Goal: Information Seeking & Learning: Compare options

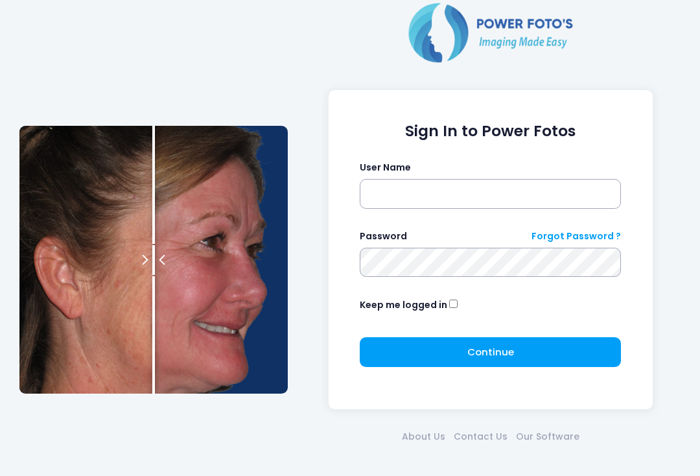
click at [478, 187] on input "text" at bounding box center [490, 194] width 261 height 30
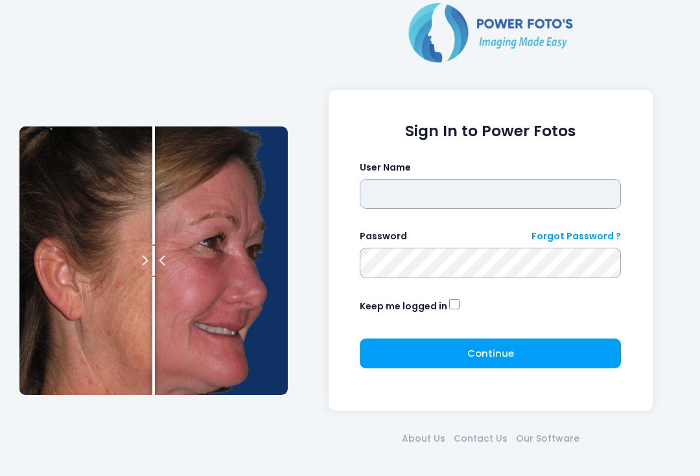
type input "**********"
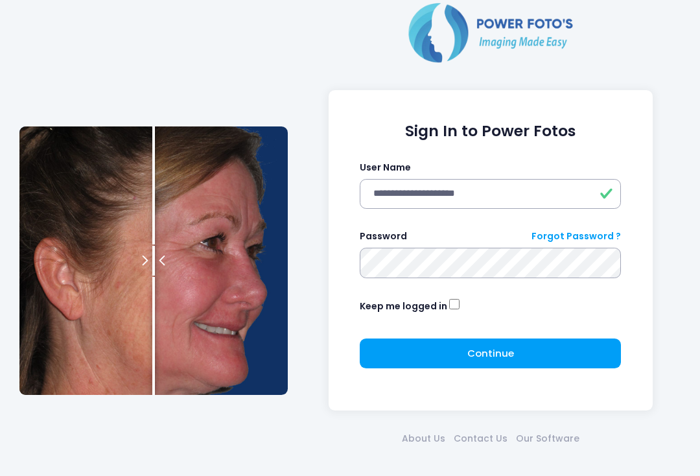
click button "submit" at bounding box center [0, 0] width 0 height 0
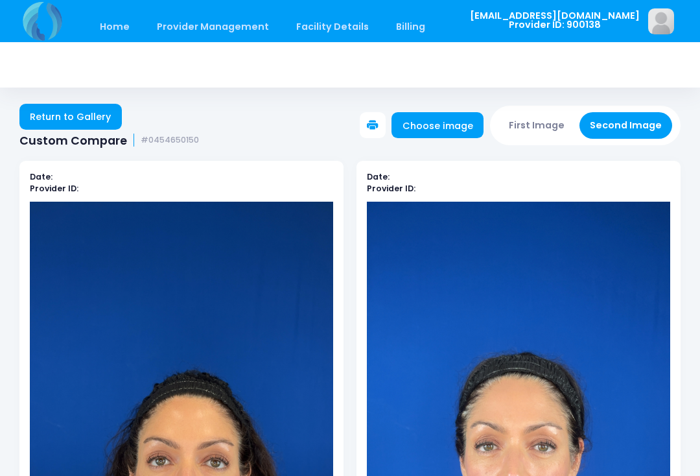
click at [111, 28] on link "Home" at bounding box center [114, 27] width 55 height 30
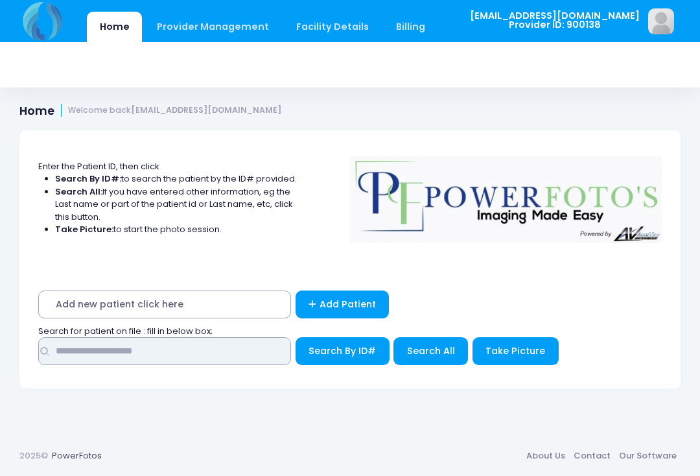
click at [207, 352] on input "text" at bounding box center [164, 351] width 253 height 28
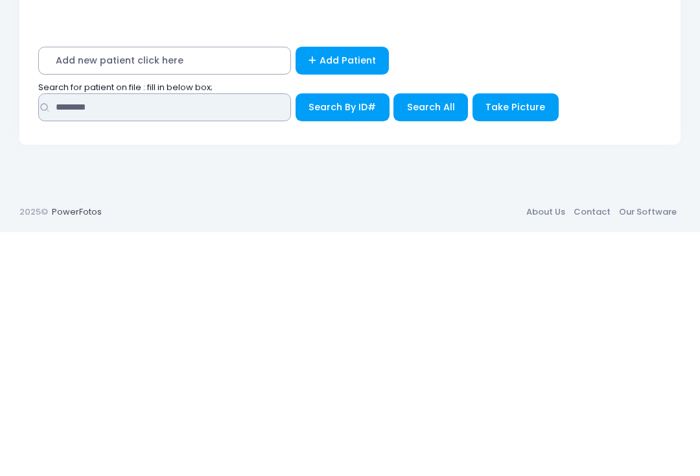
type input "********"
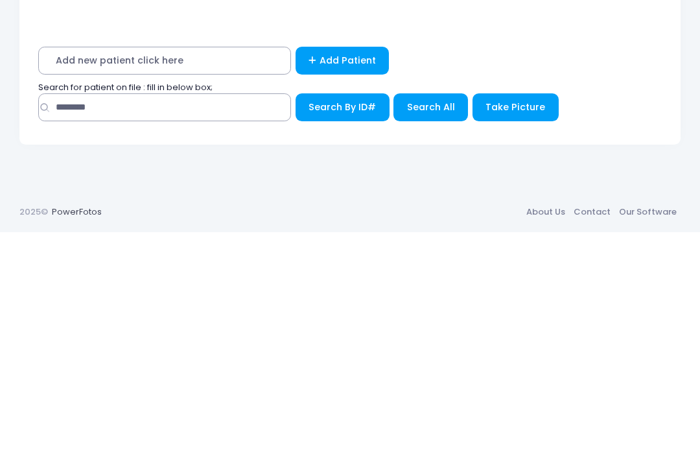
click at [437, 344] on span "Search All" at bounding box center [431, 350] width 48 height 13
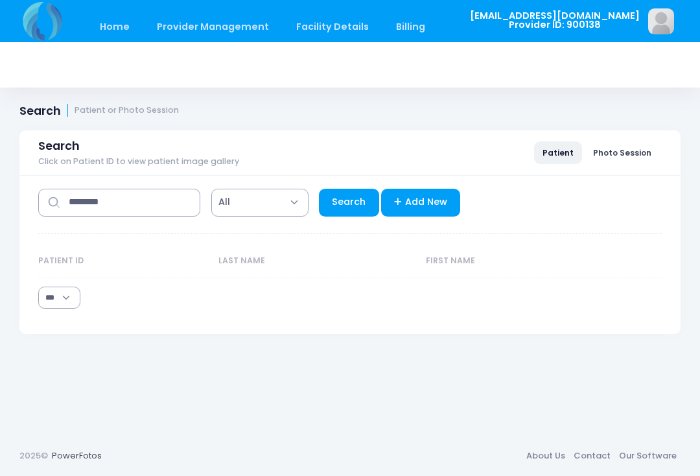
select select "***"
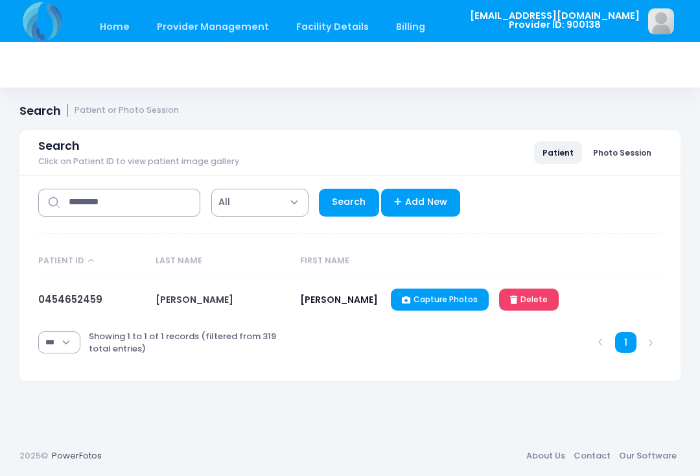
click at [67, 294] on link "0454652459" at bounding box center [70, 299] width 64 height 14
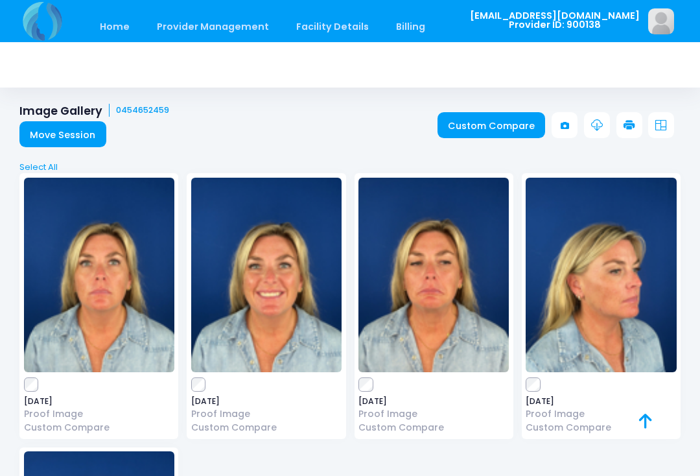
click at [41, 380] on label at bounding box center [99, 384] width 150 height 13
click at [492, 137] on link "Custom Compare" at bounding box center [491, 125] width 108 height 26
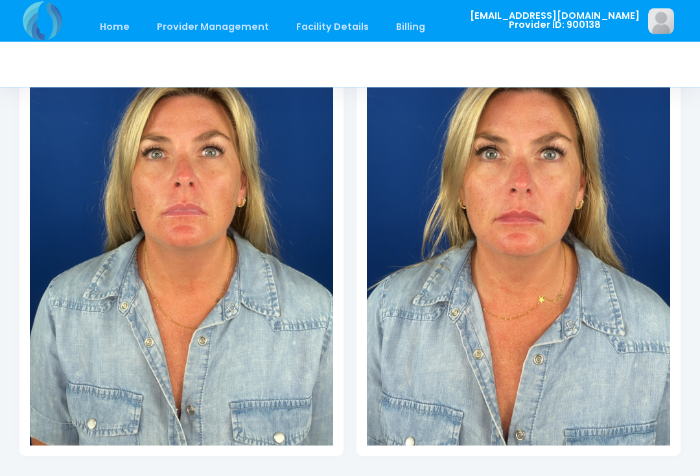
scroll to position [307, 0]
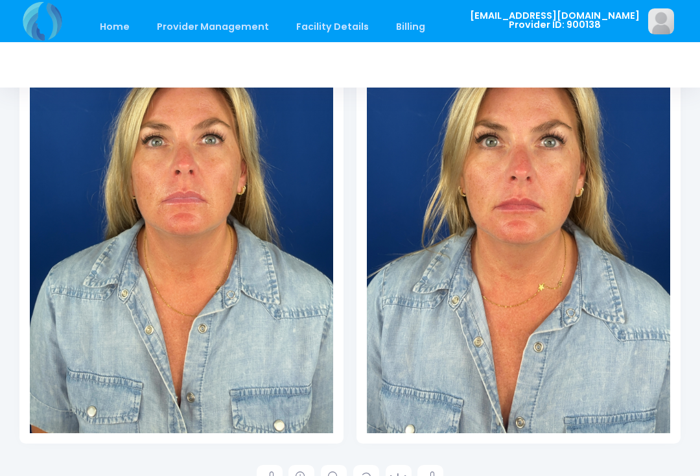
click at [304, 475] on link at bounding box center [301, 478] width 26 height 26
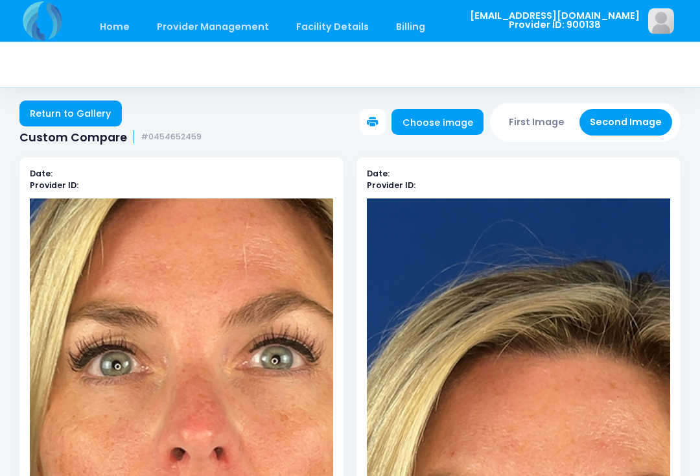
scroll to position [0, 0]
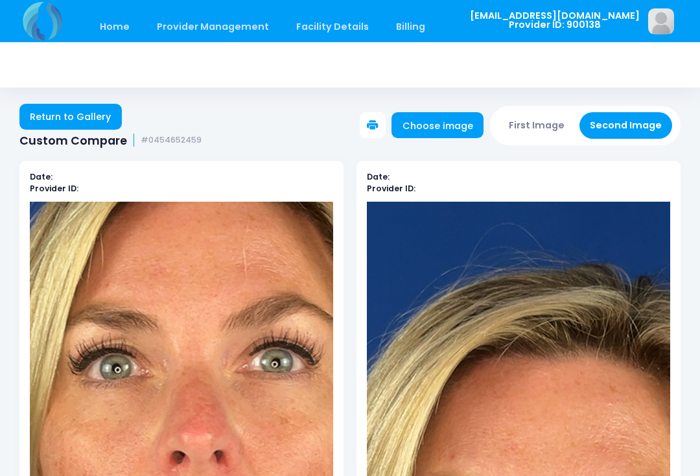
click at [518, 125] on button "First Image" at bounding box center [536, 125] width 77 height 27
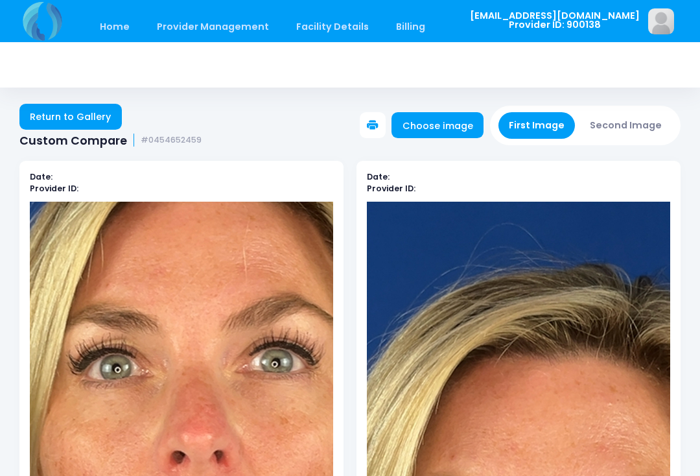
click at [446, 114] on link "Choose image" at bounding box center [437, 125] width 92 height 26
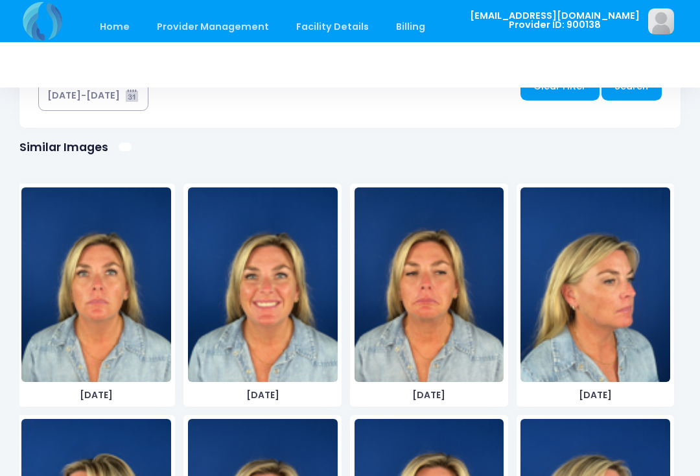
click at [275, 317] on img at bounding box center [263, 284] width 150 height 194
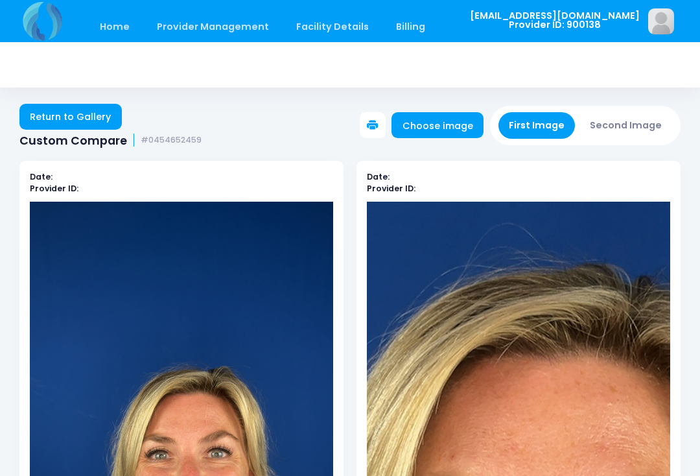
click at [634, 121] on button "Second Image" at bounding box center [625, 125] width 93 height 27
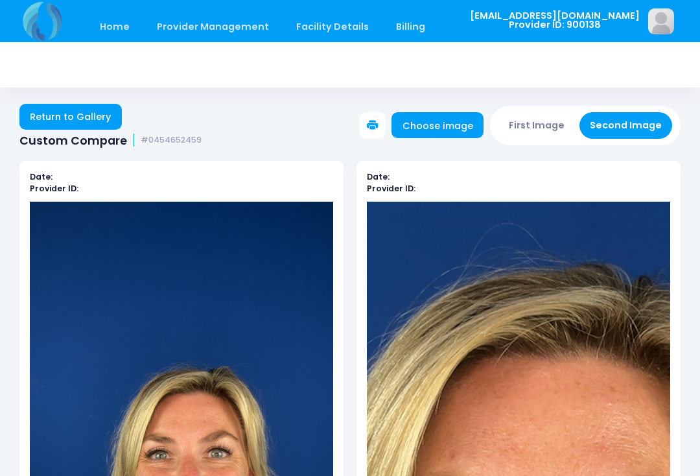
click at [444, 130] on link "Choose image" at bounding box center [437, 125] width 92 height 26
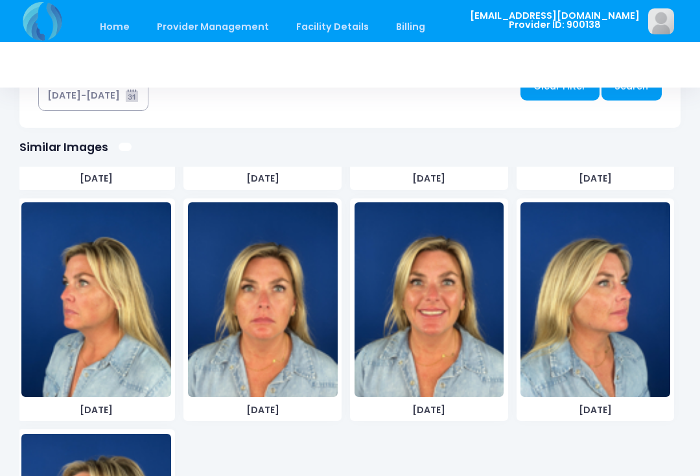
scroll to position [217, 0]
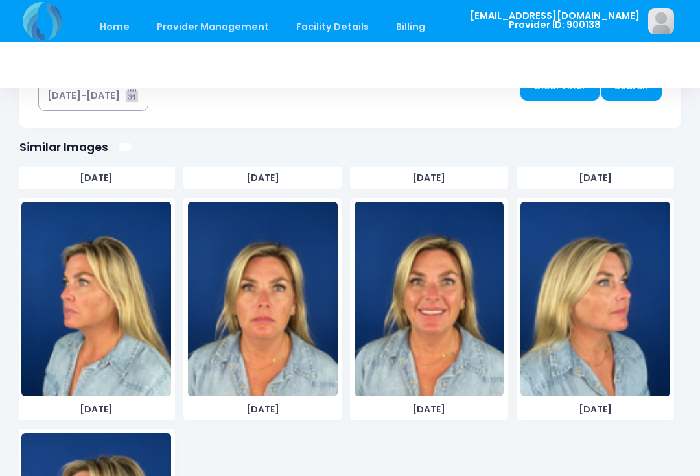
click at [448, 328] on img at bounding box center [429, 298] width 150 height 194
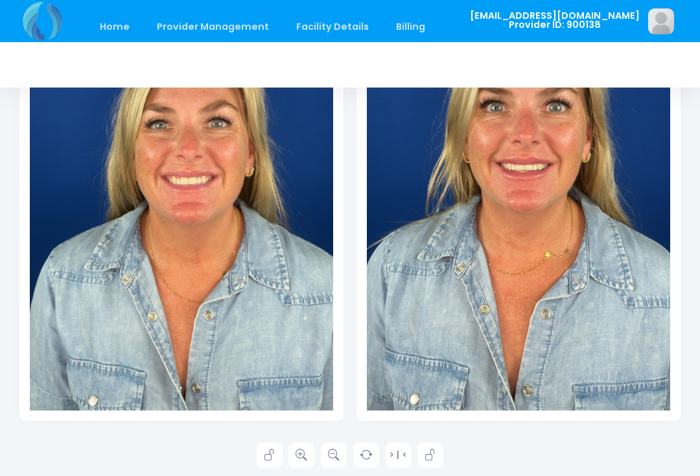
scroll to position [333, 0]
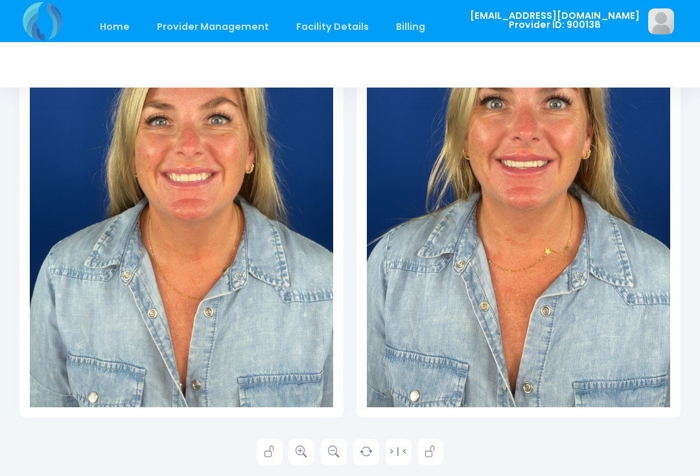
click at [306, 450] on icon at bounding box center [301, 452] width 12 height 12
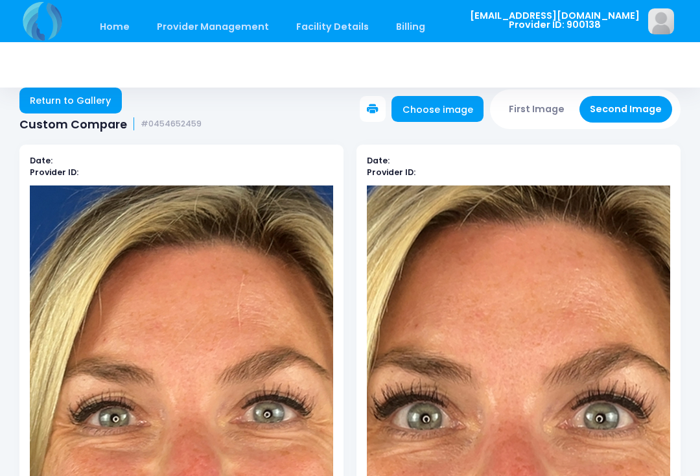
scroll to position [0, 0]
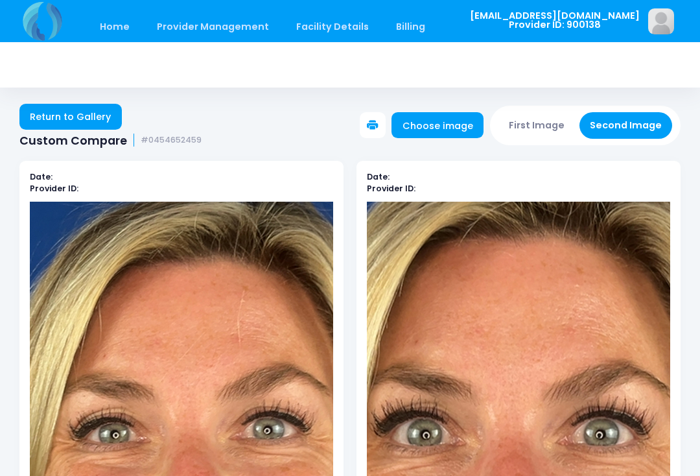
click at [544, 123] on button "First Image" at bounding box center [536, 125] width 77 height 27
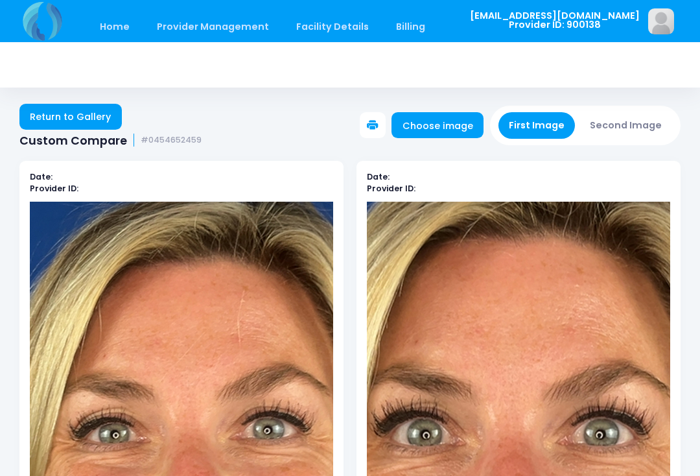
click at [453, 126] on link "Choose image" at bounding box center [437, 125] width 92 height 26
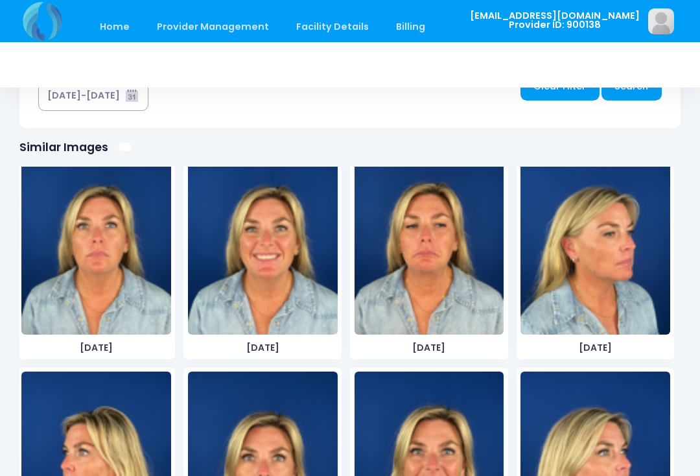
scroll to position [31, 0]
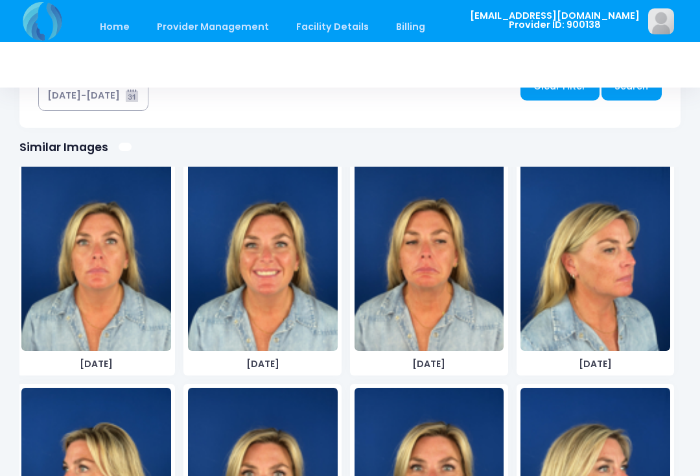
click at [595, 297] on img at bounding box center [595, 253] width 150 height 194
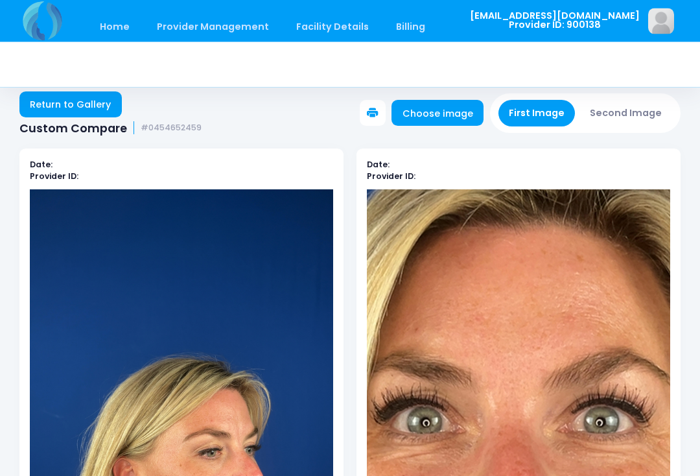
scroll to position [0, 0]
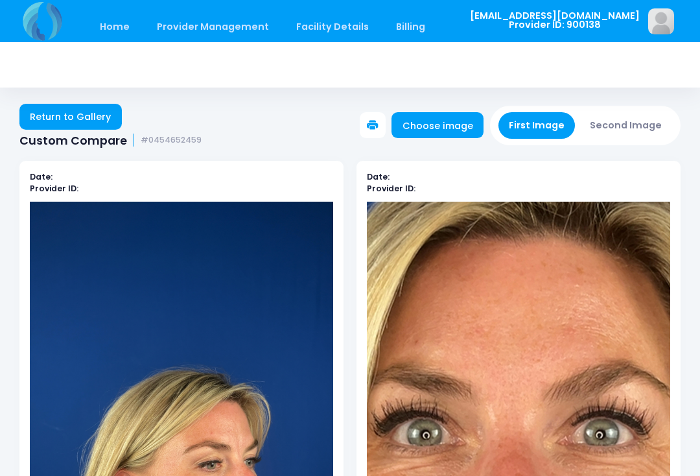
click at [639, 124] on button "Second Image" at bounding box center [625, 125] width 93 height 27
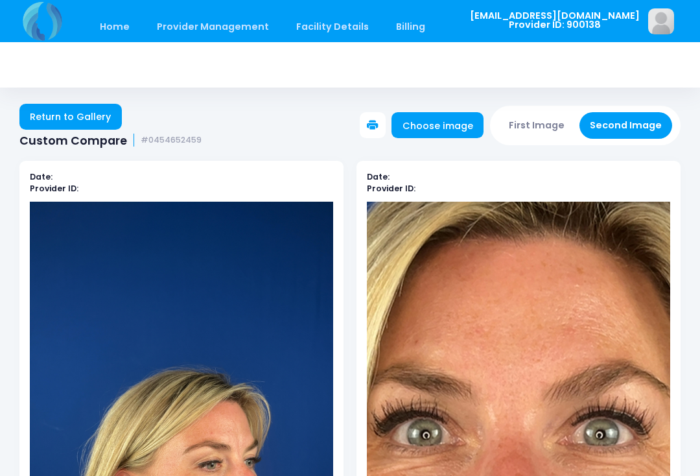
click at [449, 133] on link "Choose image" at bounding box center [437, 125] width 92 height 26
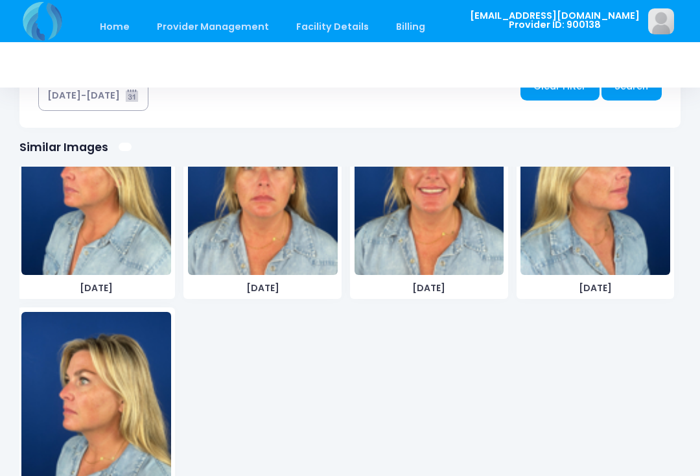
scroll to position [329, 0]
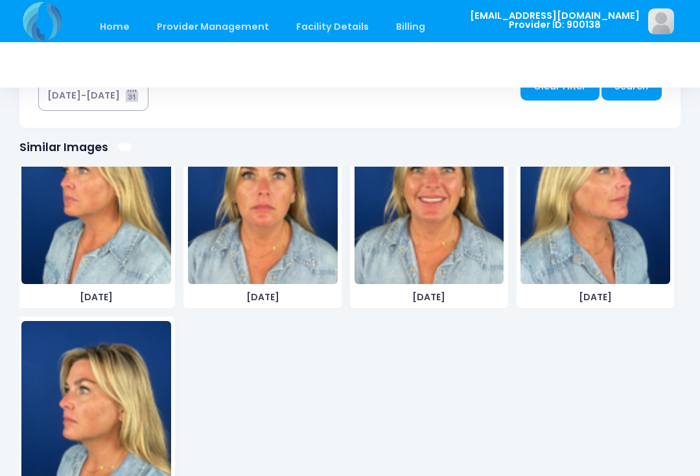
click at [624, 217] on img at bounding box center [595, 186] width 150 height 194
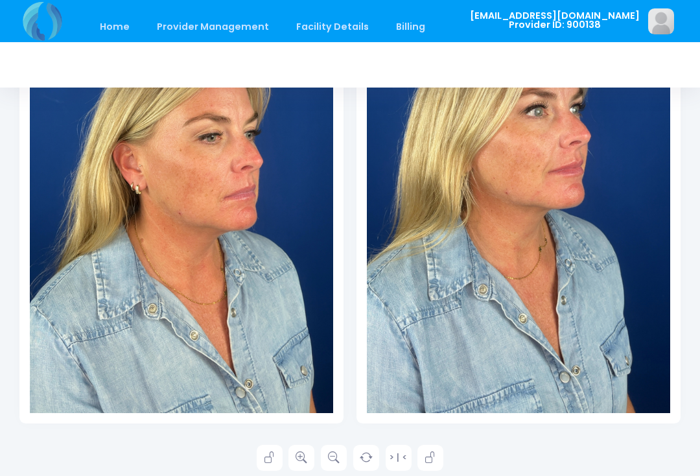
scroll to position [328, 0]
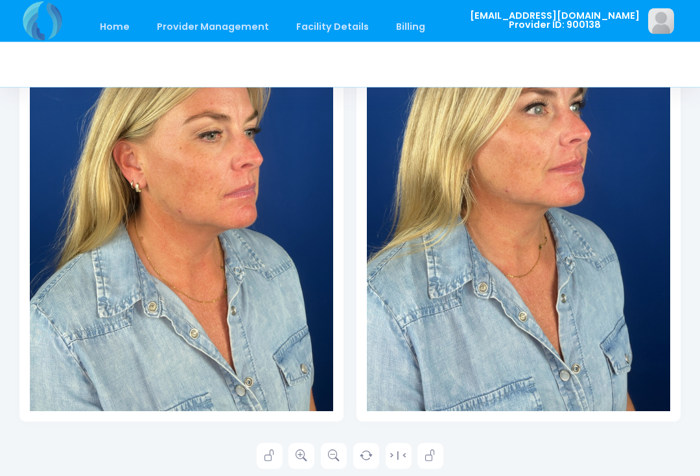
click at [301, 457] on icon at bounding box center [301, 456] width 12 height 12
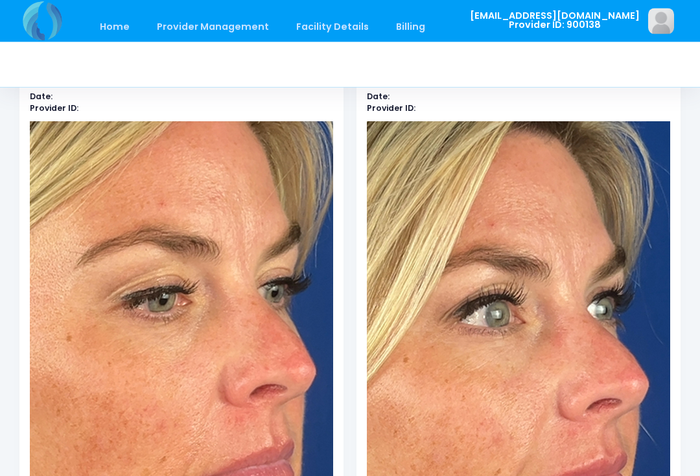
scroll to position [0, 0]
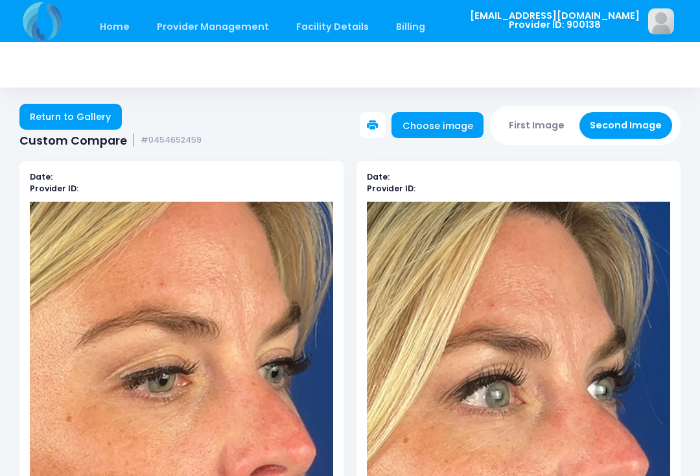
click at [546, 123] on button "First Image" at bounding box center [536, 125] width 77 height 27
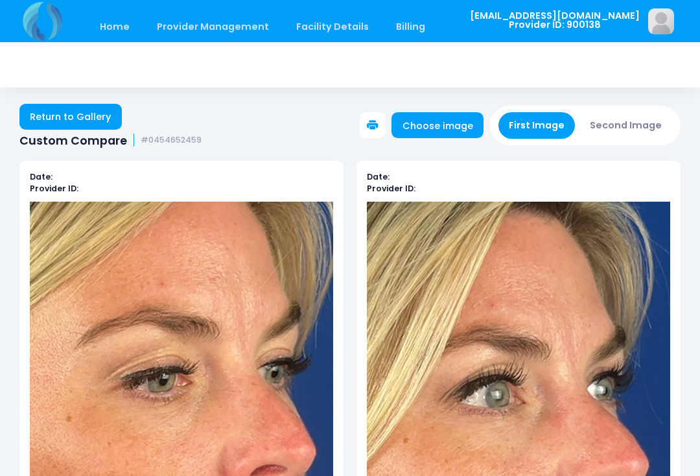
click at [457, 121] on link "Choose image" at bounding box center [437, 125] width 92 height 26
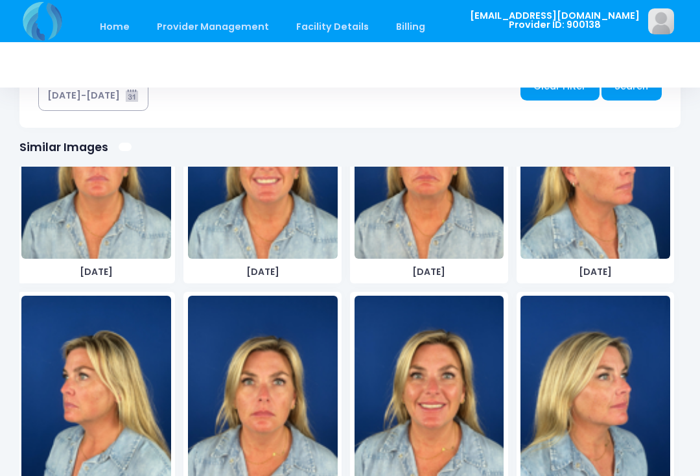
scroll to position [128, 0]
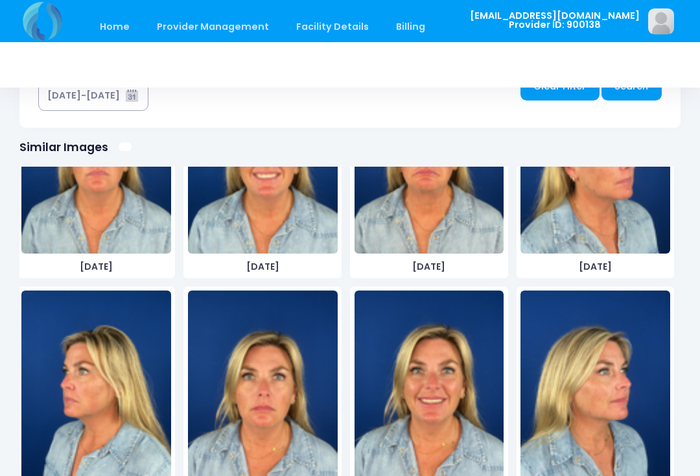
click at [110, 408] on img at bounding box center [96, 387] width 150 height 194
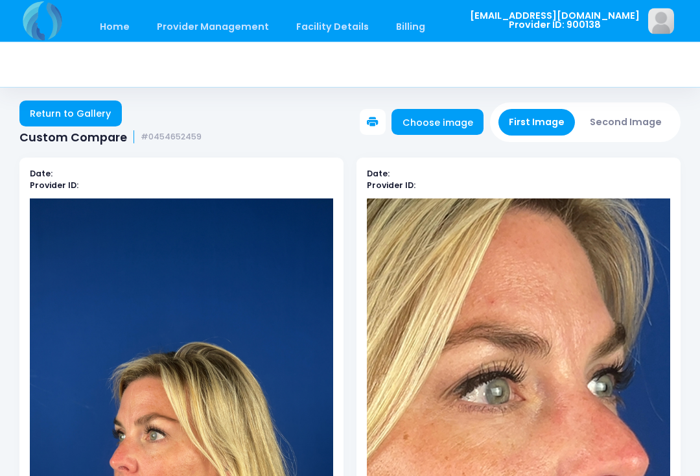
scroll to position [2, 0]
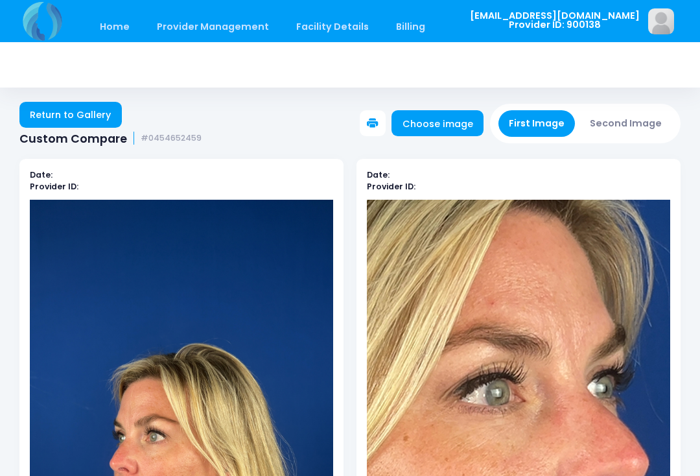
click at [639, 117] on button "Second Image" at bounding box center [625, 123] width 93 height 27
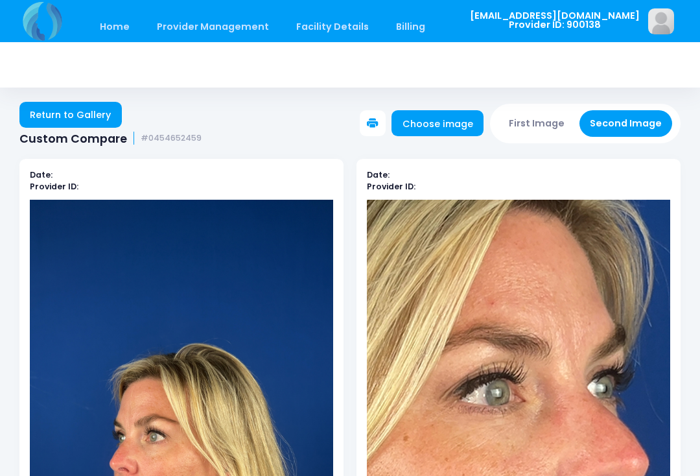
click at [455, 118] on link "Choose image" at bounding box center [437, 123] width 92 height 26
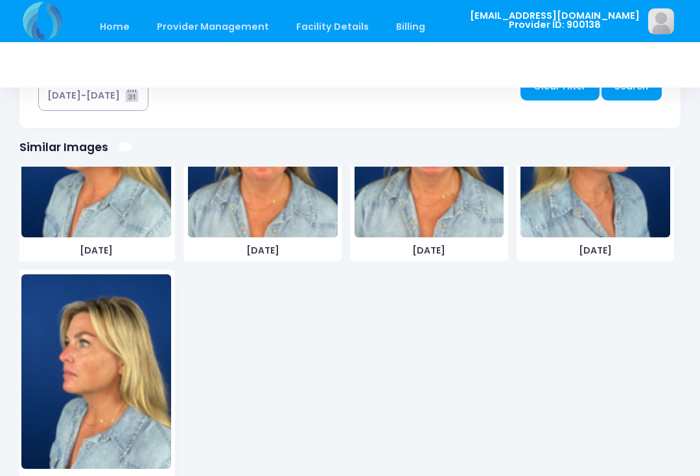
scroll to position [376, 0]
click at [117, 388] on img at bounding box center [96, 371] width 150 height 194
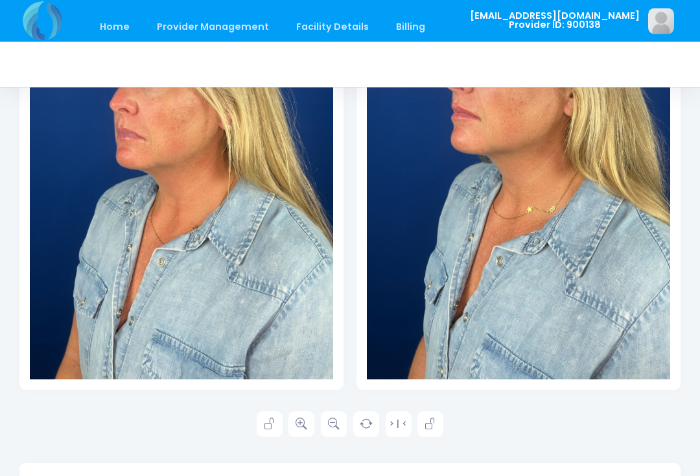
scroll to position [360, 0]
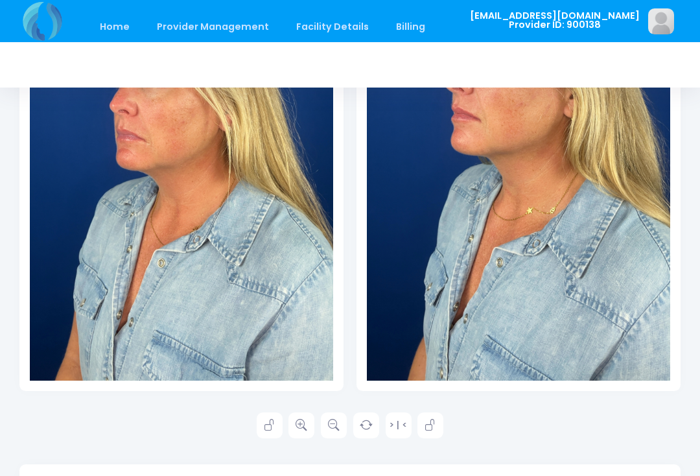
click at [308, 426] on link at bounding box center [301, 425] width 26 height 26
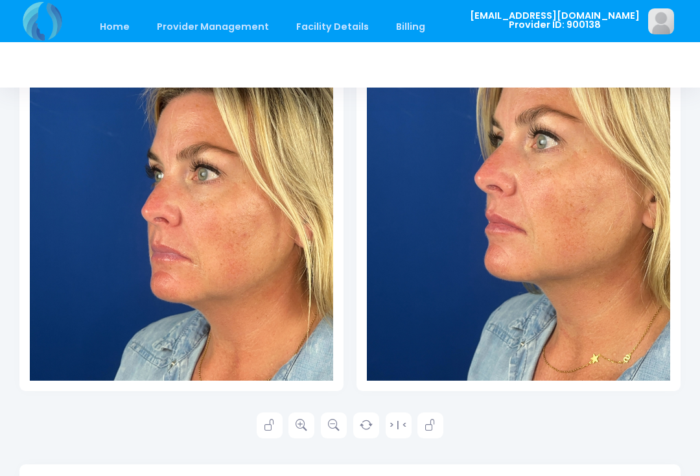
click at [336, 428] on icon at bounding box center [334, 425] width 12 height 12
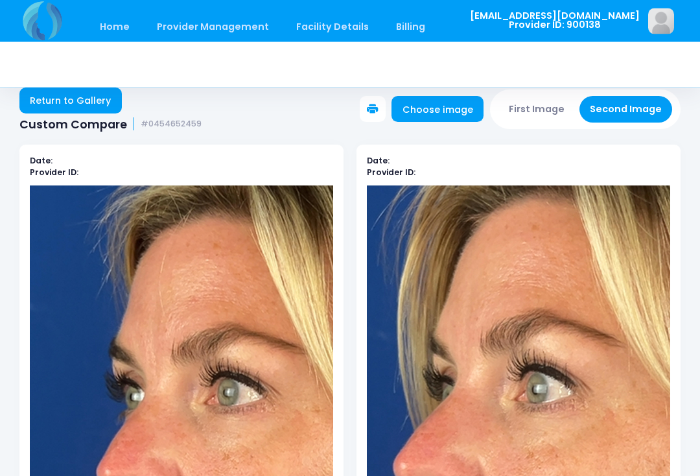
scroll to position [0, 0]
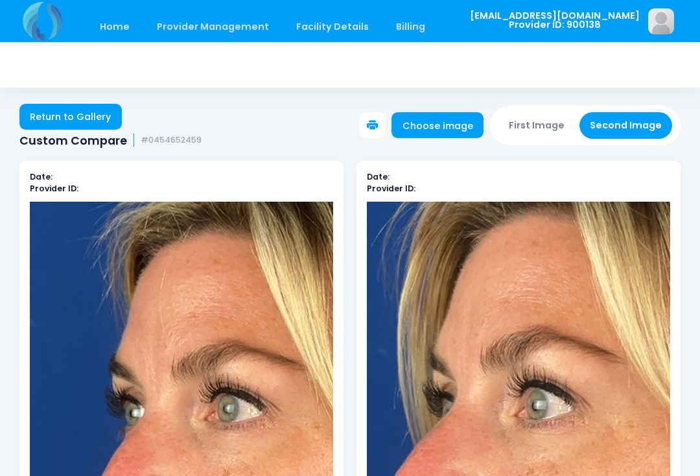
click at [519, 122] on button "First Image" at bounding box center [536, 125] width 77 height 27
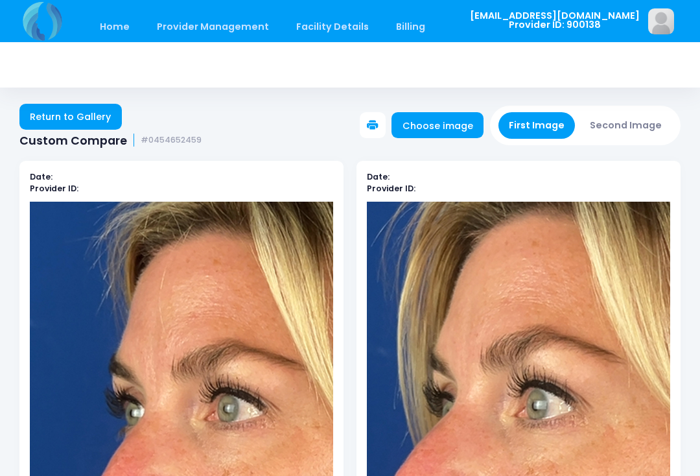
click at [450, 124] on link "Choose image" at bounding box center [437, 125] width 92 height 26
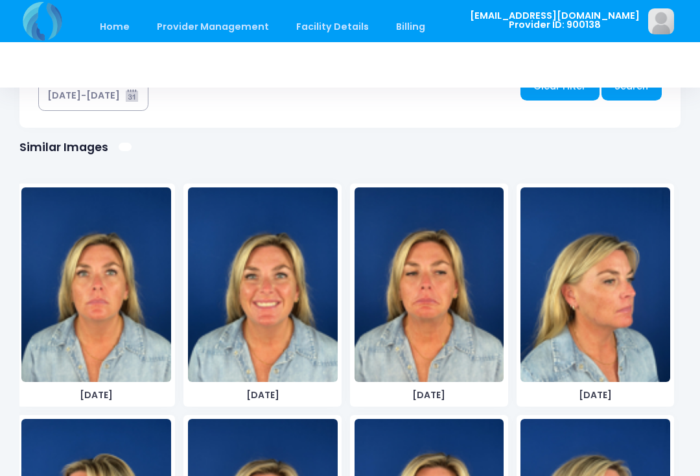
click at [593, 314] on img at bounding box center [595, 284] width 150 height 194
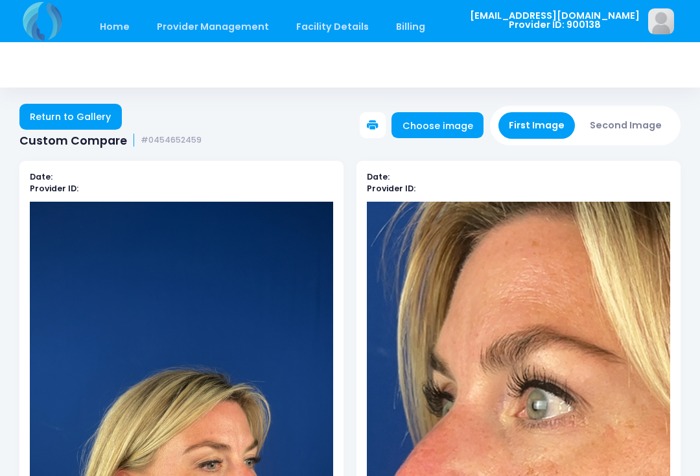
click at [643, 124] on button "Second Image" at bounding box center [625, 125] width 93 height 27
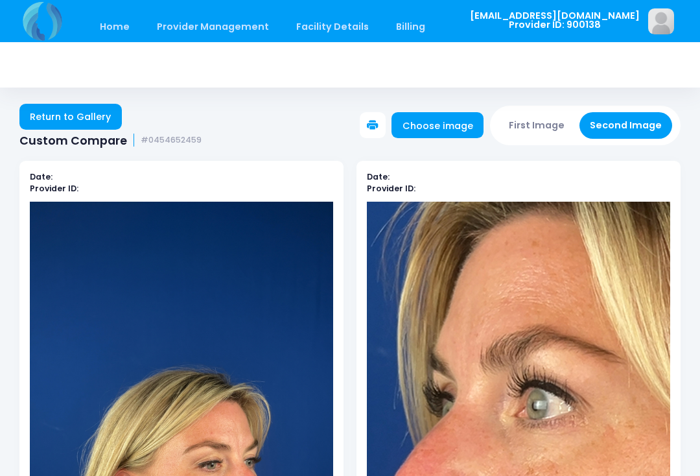
click at [459, 122] on link "Choose image" at bounding box center [437, 125] width 92 height 26
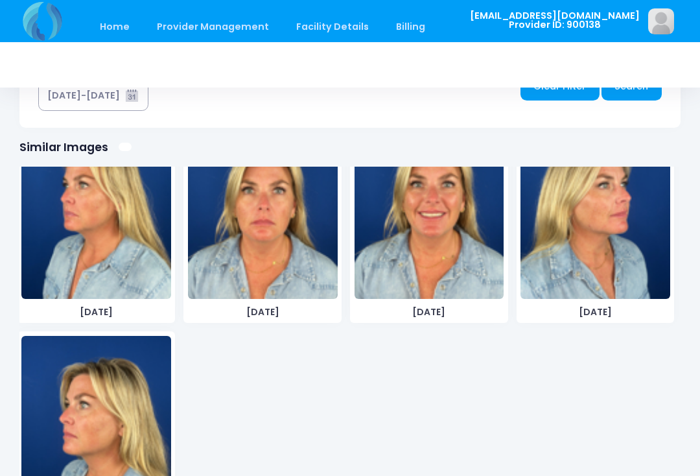
scroll to position [318, 0]
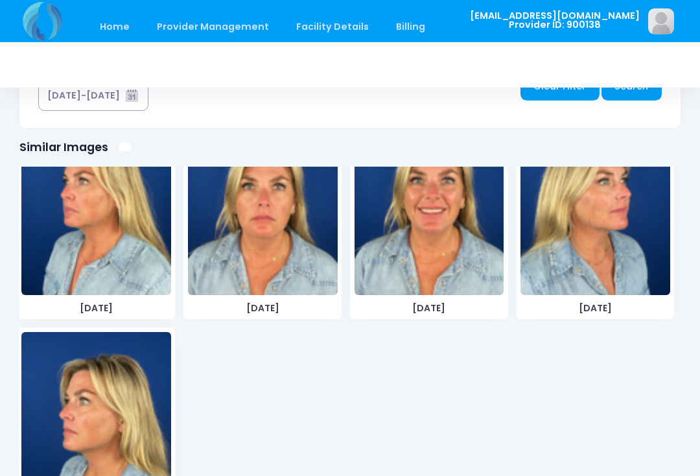
click at [608, 212] on img at bounding box center [595, 197] width 150 height 194
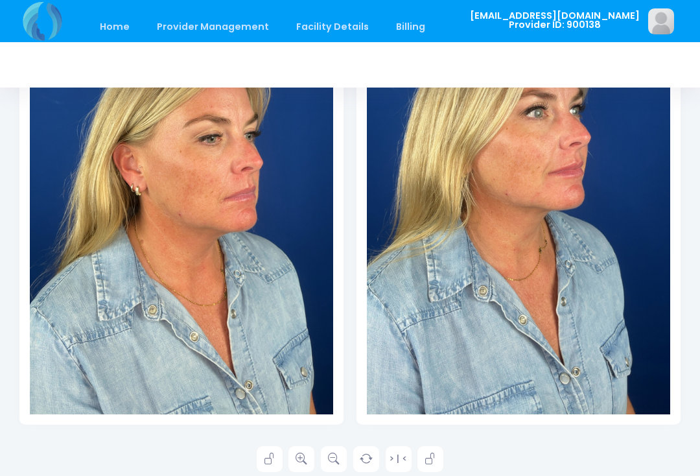
scroll to position [325, 0]
click at [298, 461] on icon at bounding box center [301, 460] width 12 height 12
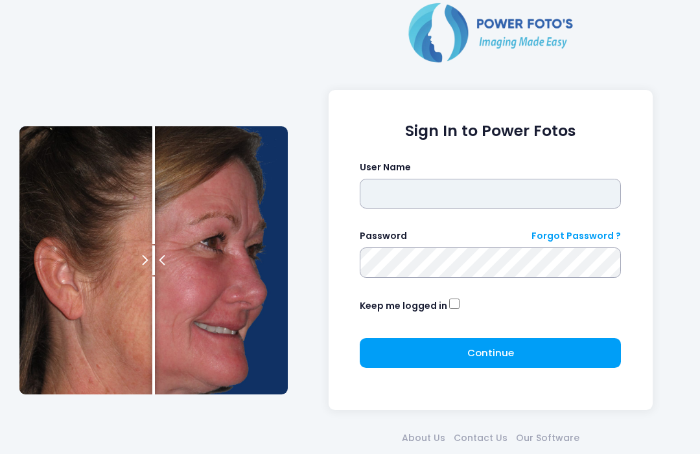
type input "**********"
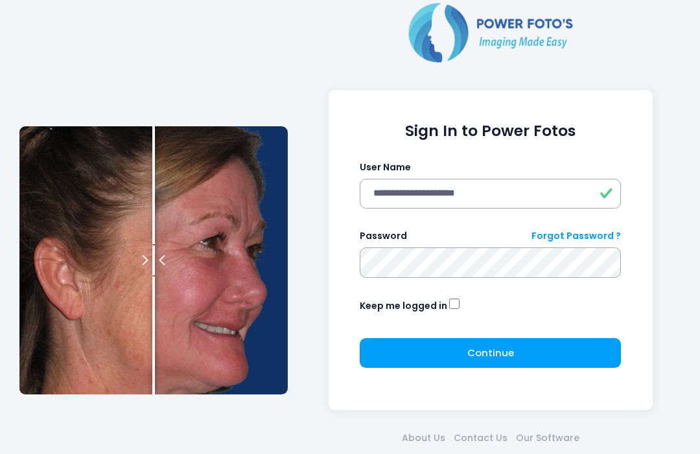
click button "submit" at bounding box center [0, 0] width 0 height 0
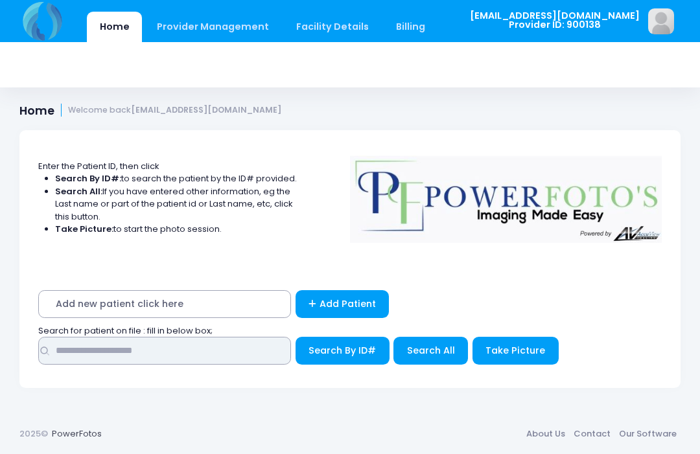
click at [249, 363] on input "text" at bounding box center [164, 351] width 253 height 28
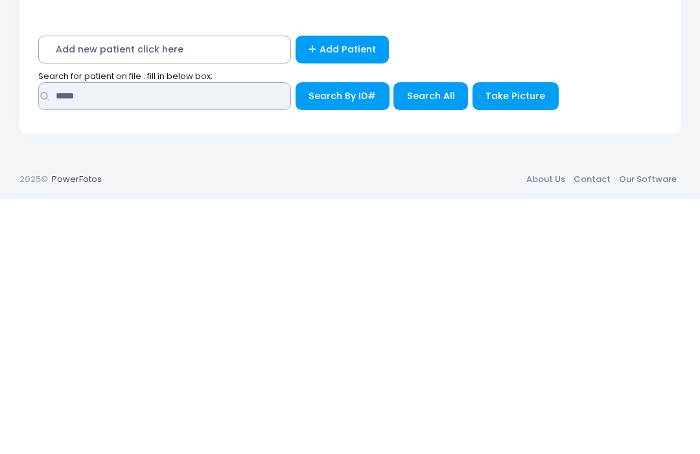
type input "*****"
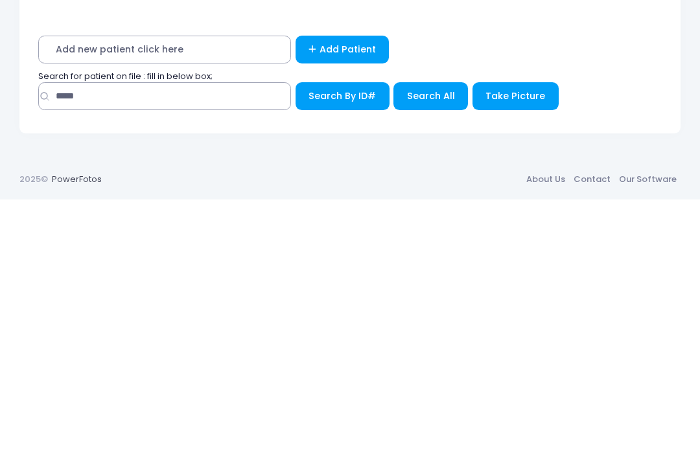
click at [434, 344] on span "Search All" at bounding box center [431, 350] width 48 height 13
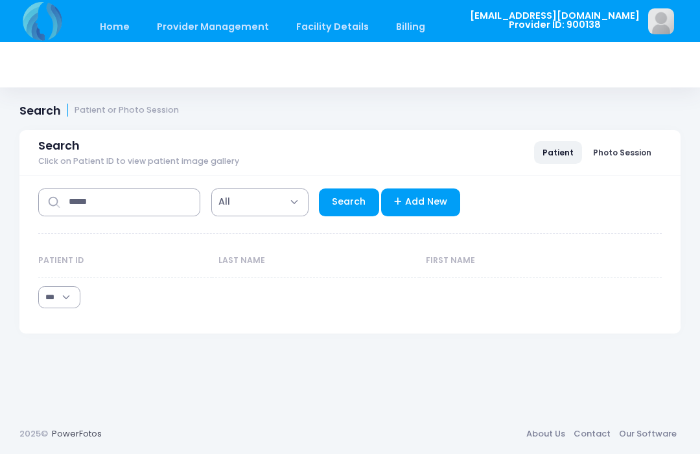
select select "***"
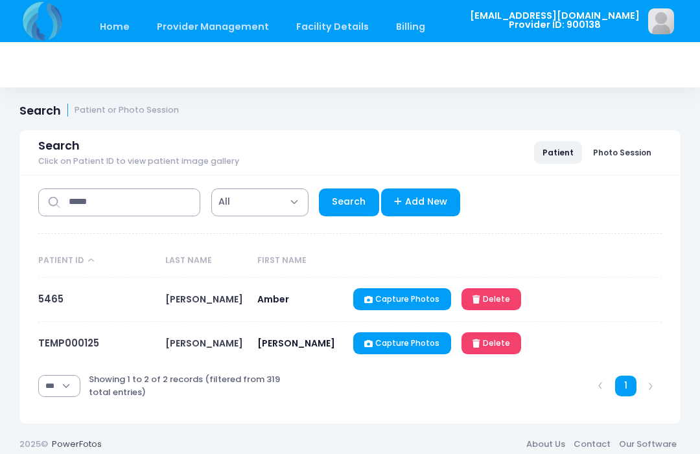
click at [76, 347] on link "TEMP000125" at bounding box center [68, 343] width 61 height 14
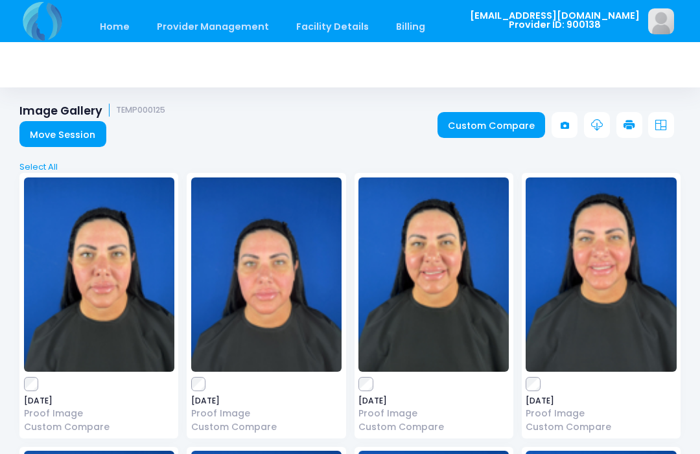
click at [487, 126] on link "Custom Compare" at bounding box center [491, 125] width 108 height 26
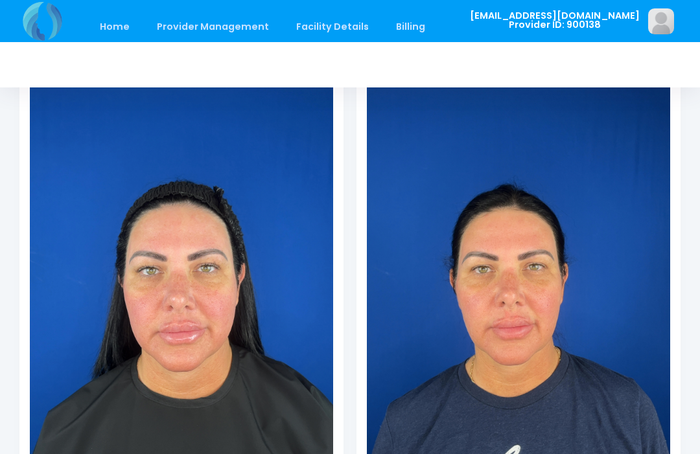
scroll to position [195, 0]
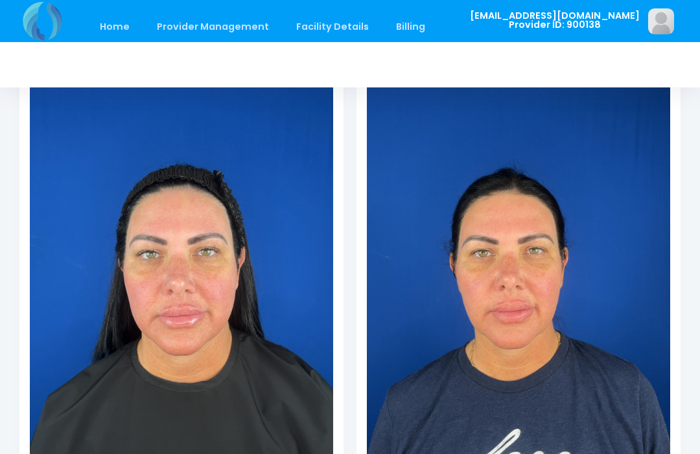
click at [531, 359] on img at bounding box center [518, 275] width 303 height 539
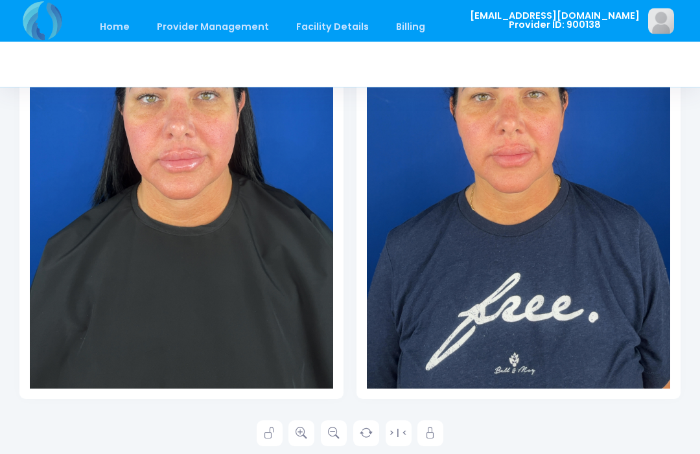
scroll to position [349, 0]
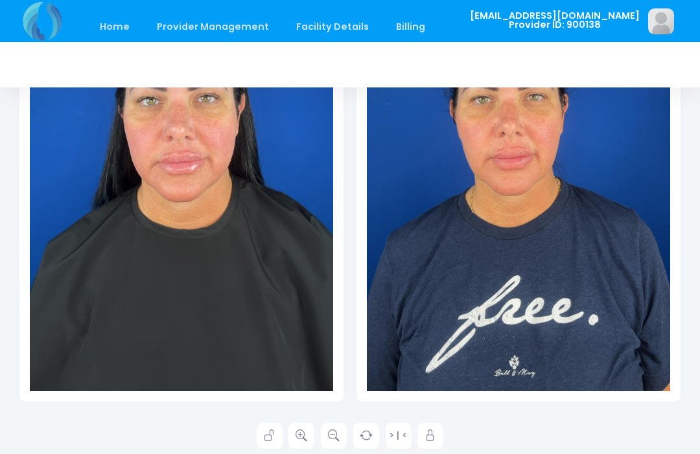
click at [308, 432] on link at bounding box center [301, 436] width 26 height 26
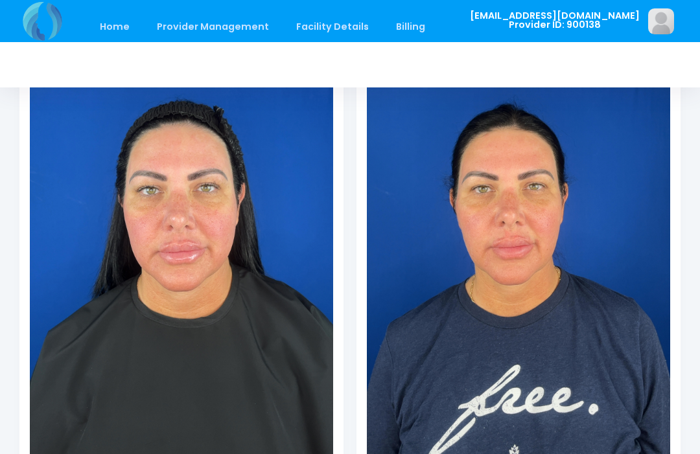
scroll to position [256, 0]
